Goal: Book appointment/travel/reservation

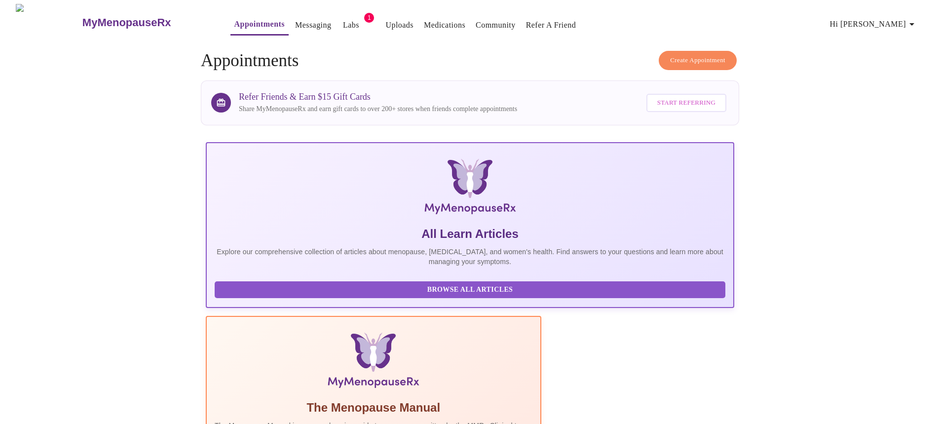
scroll to position [298, 0]
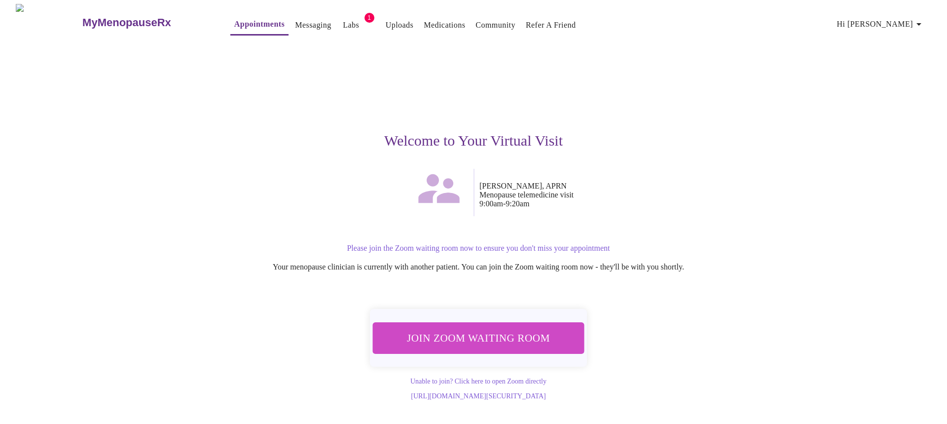
click at [465, 329] on span "Join Zoom Waiting Room" at bounding box center [478, 337] width 194 height 19
